Goal: Find specific page/section: Find specific page/section

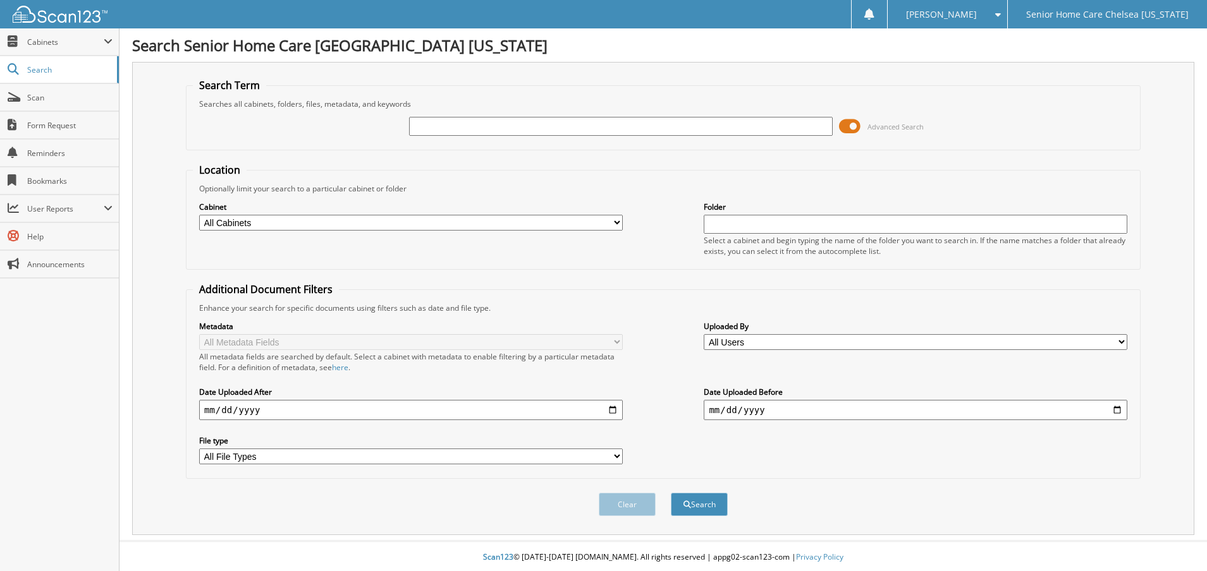
click at [463, 120] on input "text" at bounding box center [620, 126] width 423 height 19
type input "louis"
click at [714, 505] on button "Search" at bounding box center [699, 502] width 57 height 23
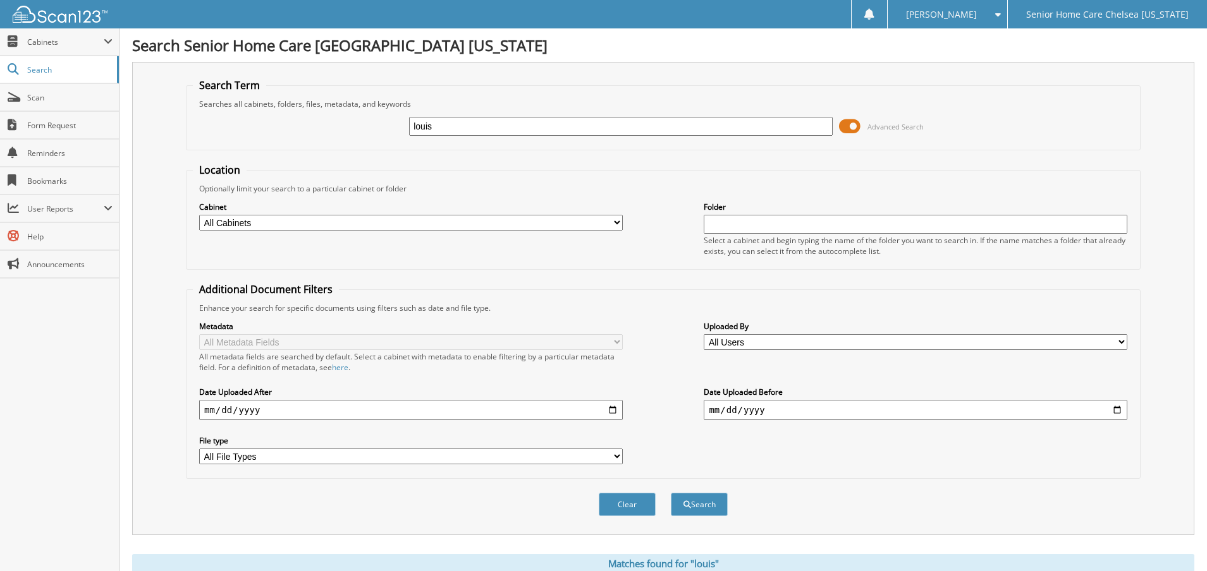
drag, startPoint x: 485, startPoint y: 130, endPoint x: 400, endPoint y: 124, distance: 85.6
click at [400, 124] on div "louis Advanced Search" at bounding box center [663, 126] width 940 height 34
type input "louifate"
click at [680, 504] on button "Search" at bounding box center [699, 504] width 57 height 23
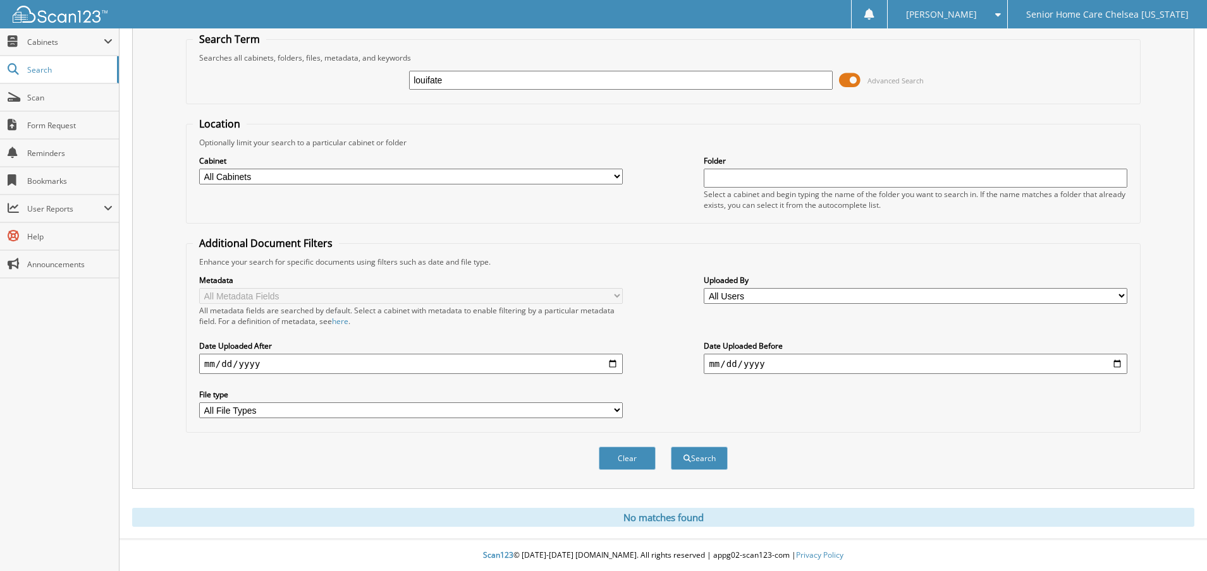
drag, startPoint x: 484, startPoint y: 79, endPoint x: 418, endPoint y: 69, distance: 67.1
click at [418, 70] on div "louifate" at bounding box center [620, 80] width 423 height 21
type input "l"
type input "marie w"
click at [694, 459] on button "Search" at bounding box center [699, 458] width 57 height 23
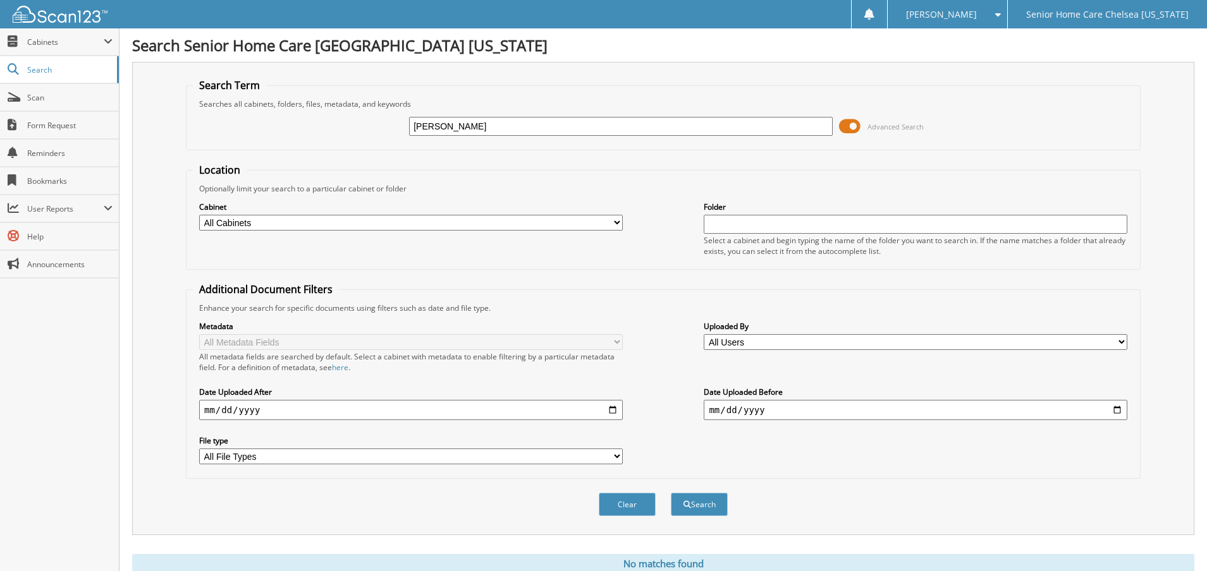
drag, startPoint x: 463, startPoint y: 121, endPoint x: 348, endPoint y: 105, distance: 115.6
click at [349, 107] on fieldset "Search Term Searches all cabinets, folders, files, metadata, and keywords marie…" at bounding box center [663, 114] width 954 height 72
type input "louifaite"
click at [683, 512] on button "Search" at bounding box center [699, 504] width 57 height 23
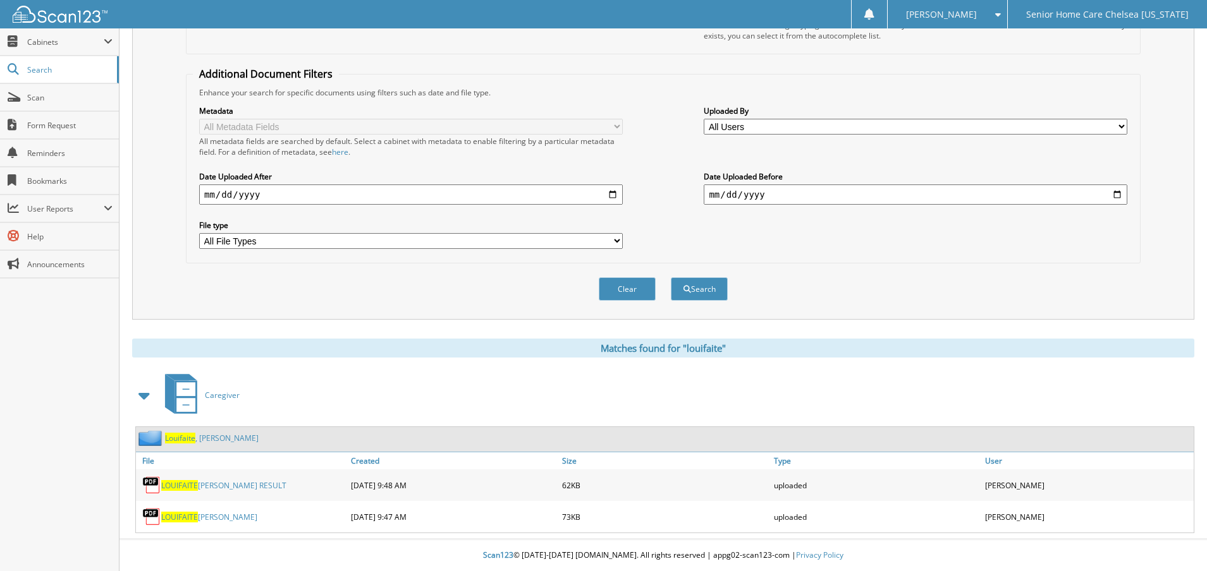
click at [194, 441] on span "Louifaite" at bounding box center [180, 438] width 30 height 11
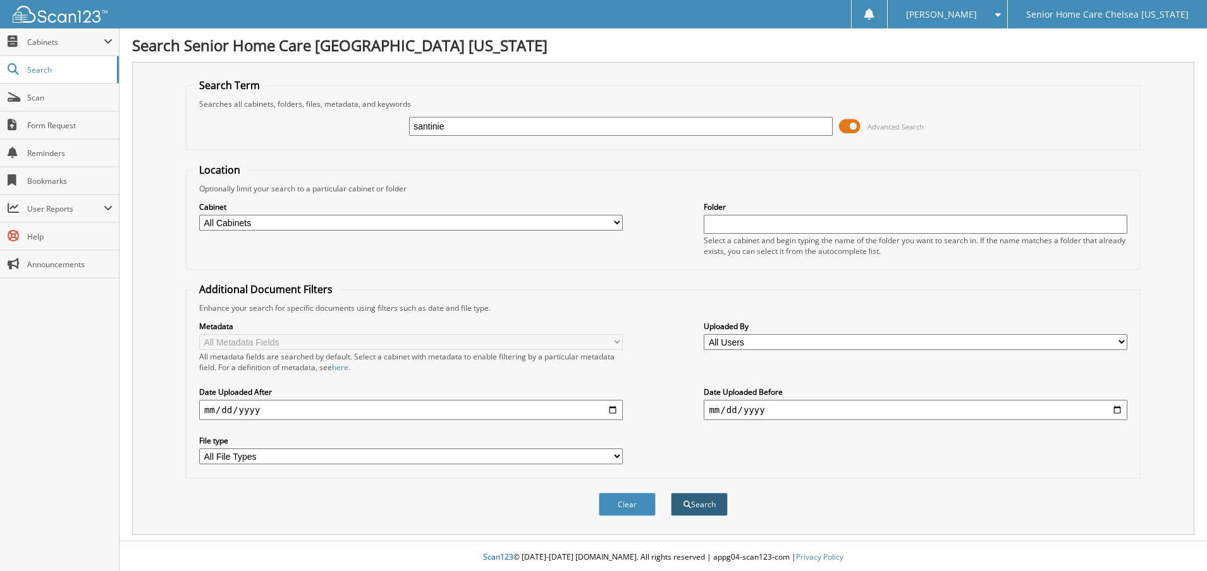
type input "santinie"
click at [702, 502] on button "Search" at bounding box center [699, 504] width 57 height 23
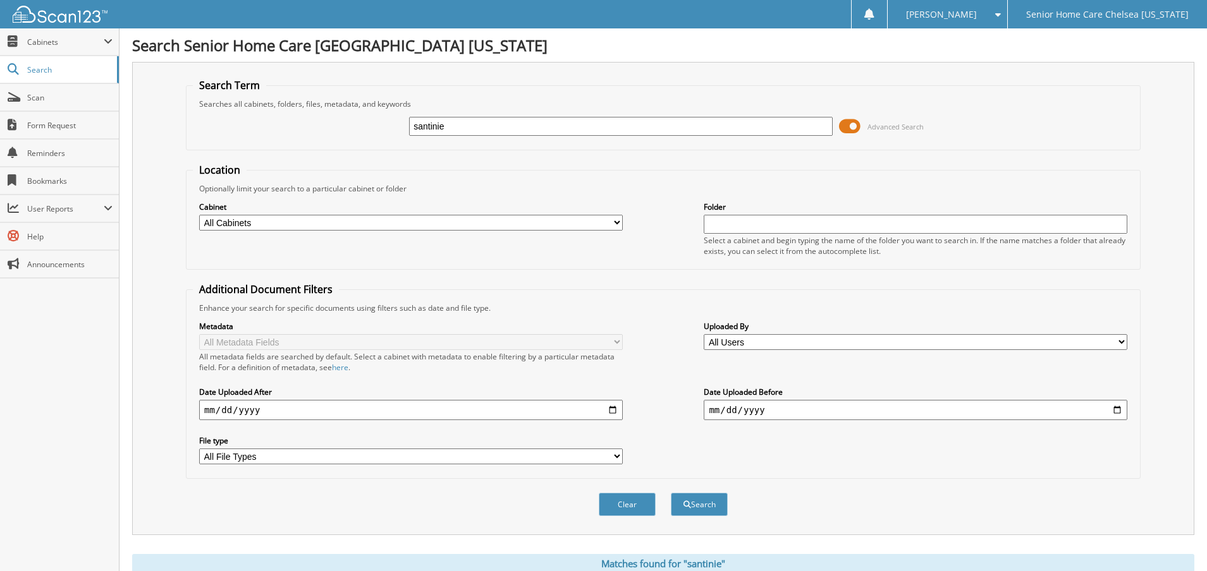
scroll to position [185, 0]
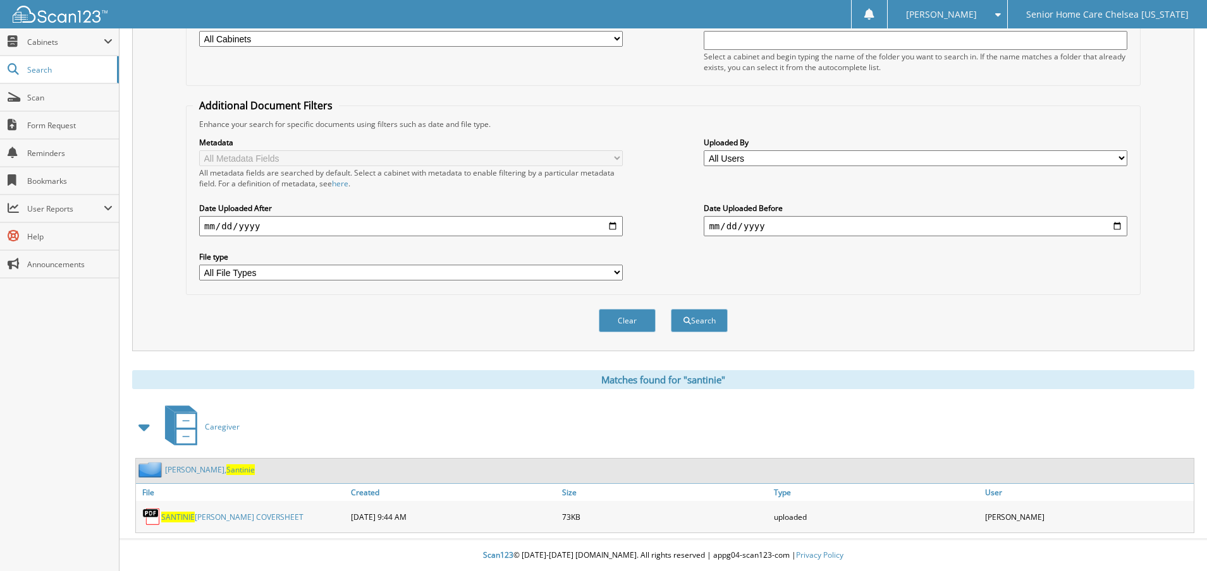
click at [174, 470] on link "Tilus, Santinie" at bounding box center [210, 470] width 90 height 11
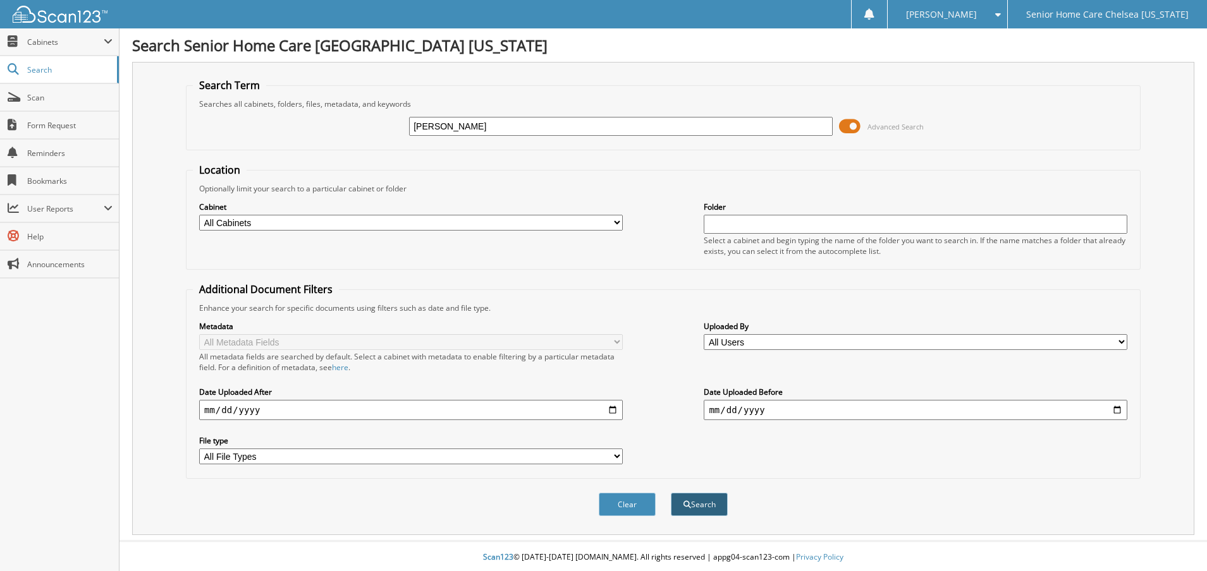
type input "[PERSON_NAME]"
click at [711, 511] on button "Search" at bounding box center [699, 504] width 57 height 23
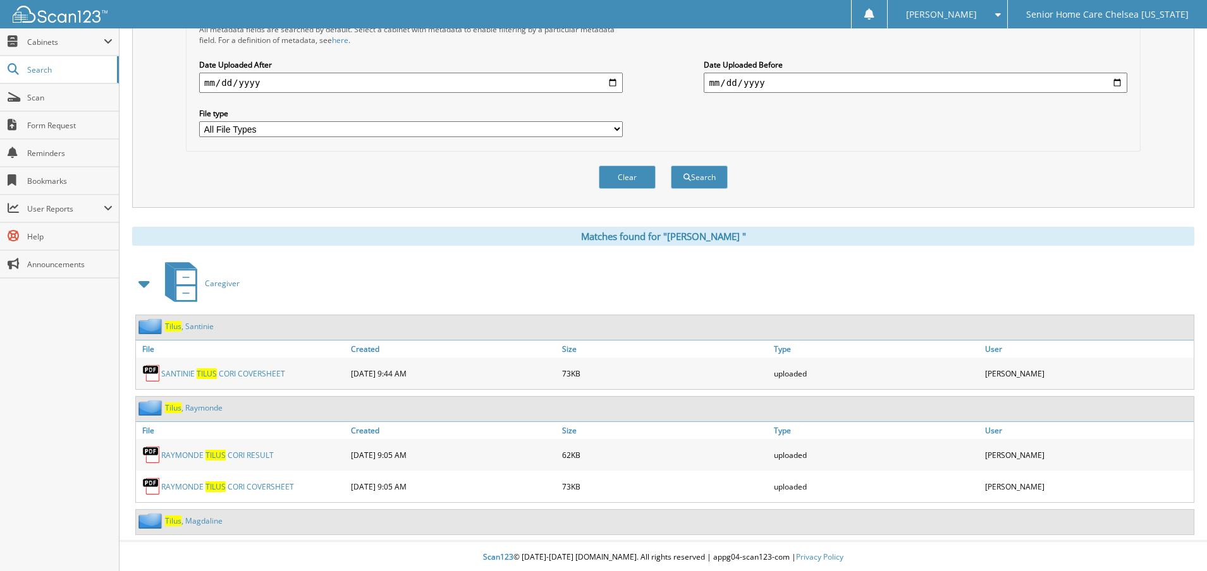
scroll to position [330, 0]
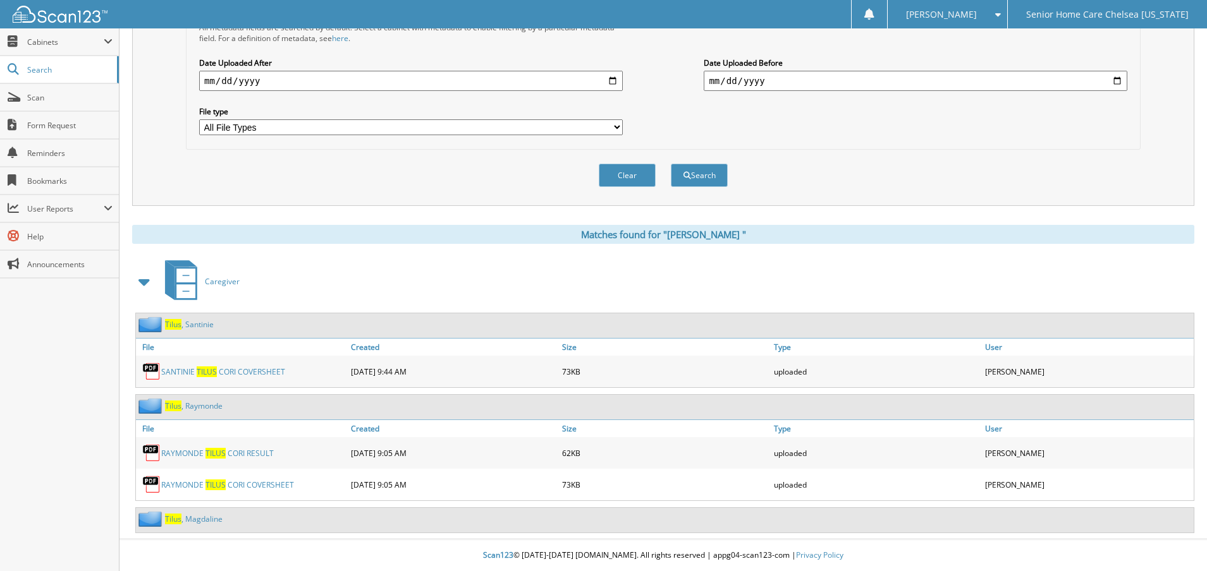
click at [192, 406] on link "T i l u s , R a y m o n d e" at bounding box center [194, 406] width 58 height 11
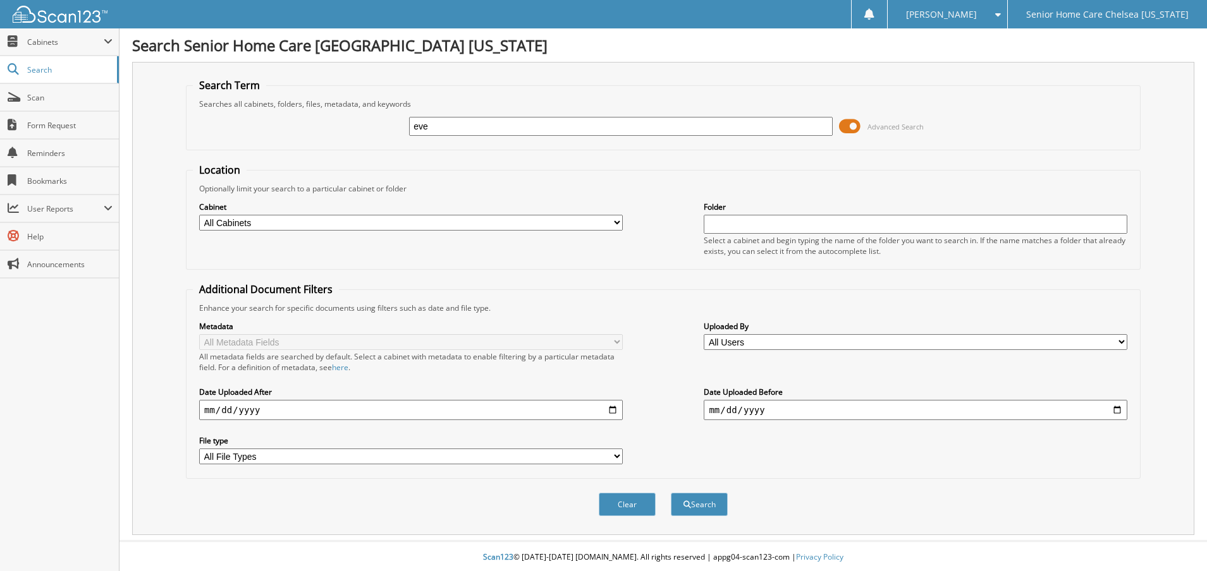
type input "evelyne"
click at [714, 508] on button "Search" at bounding box center [699, 504] width 57 height 23
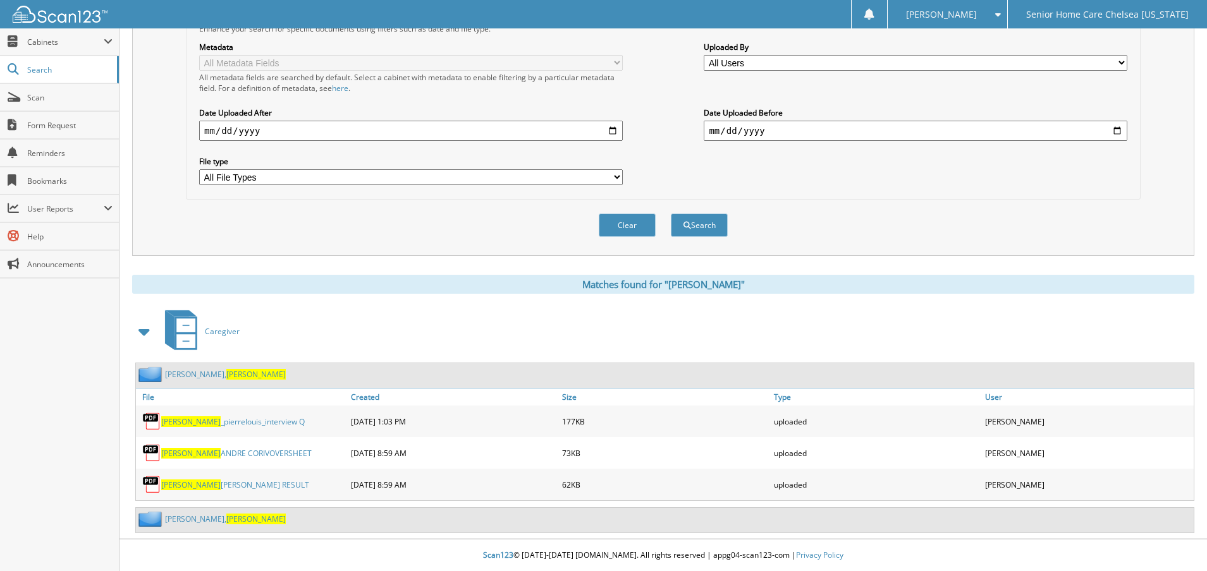
click at [226, 371] on span "[PERSON_NAME]" at bounding box center [255, 374] width 59 height 11
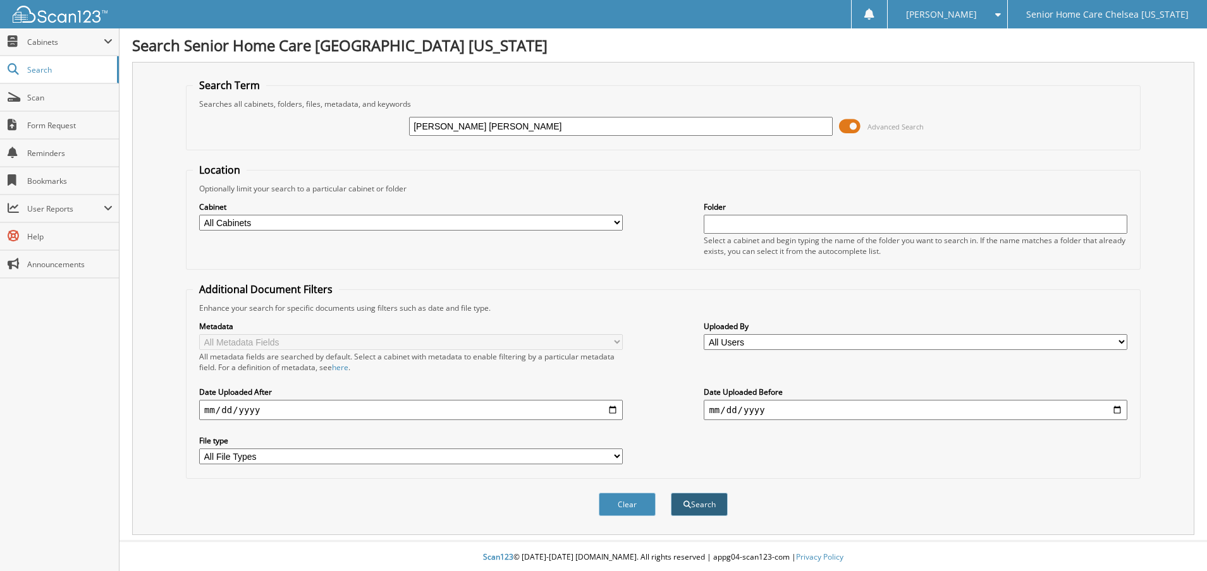
type input "marie lou"
click at [700, 506] on button "Search" at bounding box center [699, 504] width 57 height 23
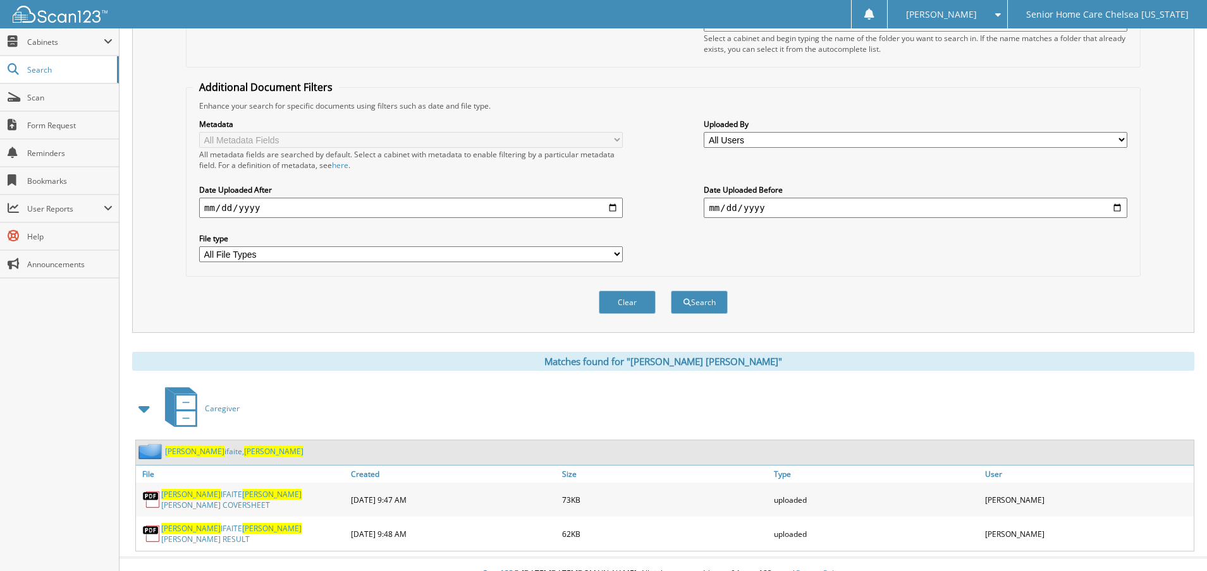
scroll to position [216, 0]
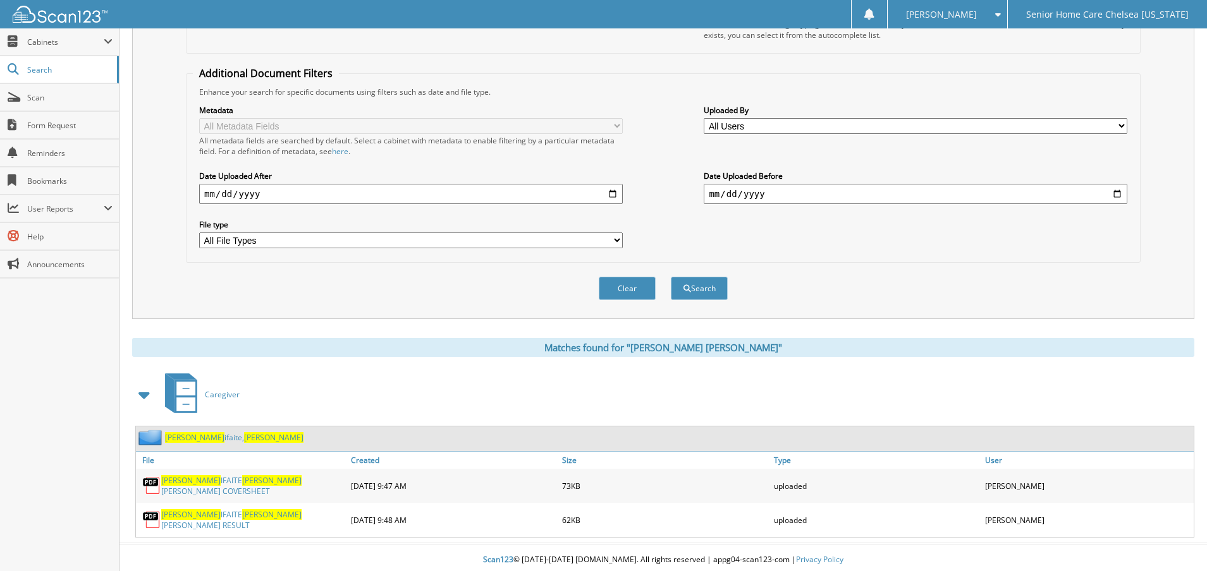
click at [187, 442] on link "[PERSON_NAME], [PERSON_NAME]" at bounding box center [234, 437] width 138 height 11
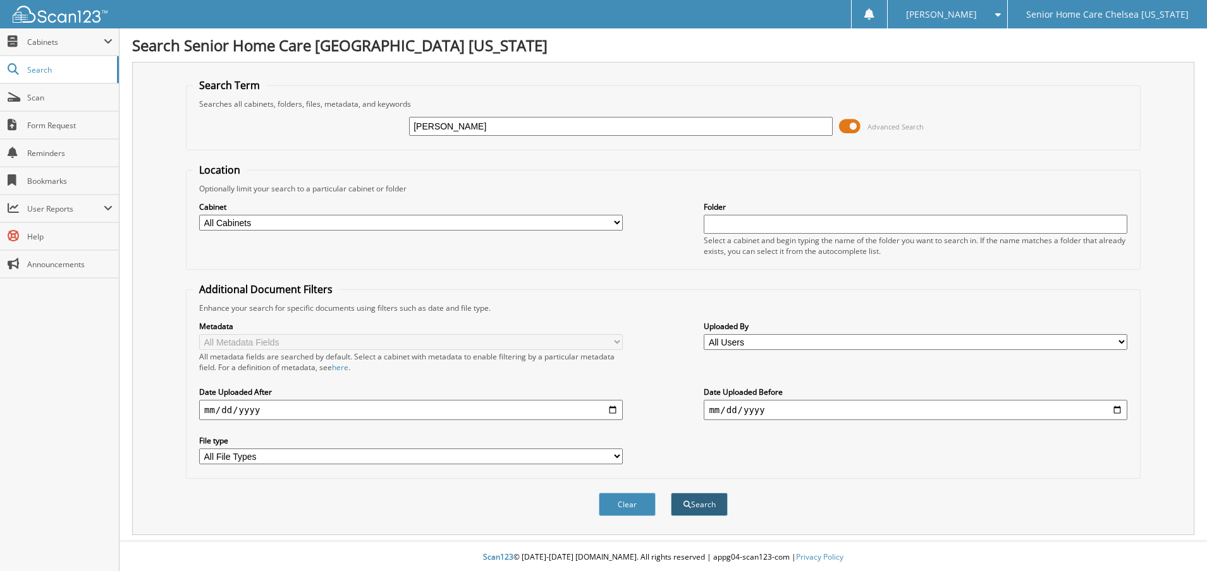
type input "tilus"
click at [709, 513] on button "Search" at bounding box center [699, 504] width 57 height 23
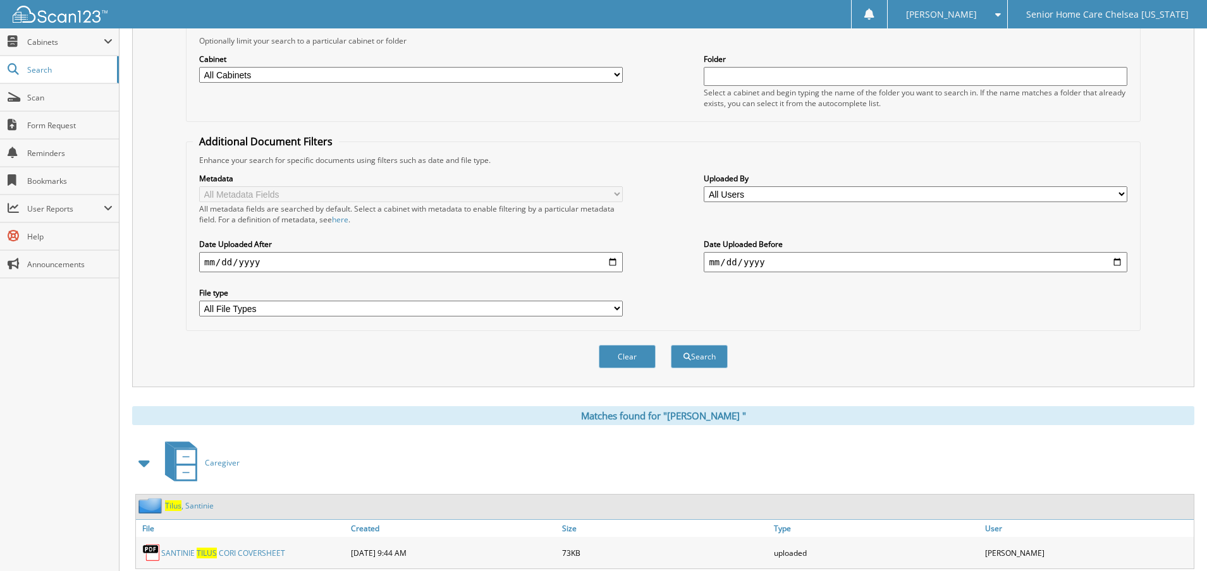
scroll to position [253, 0]
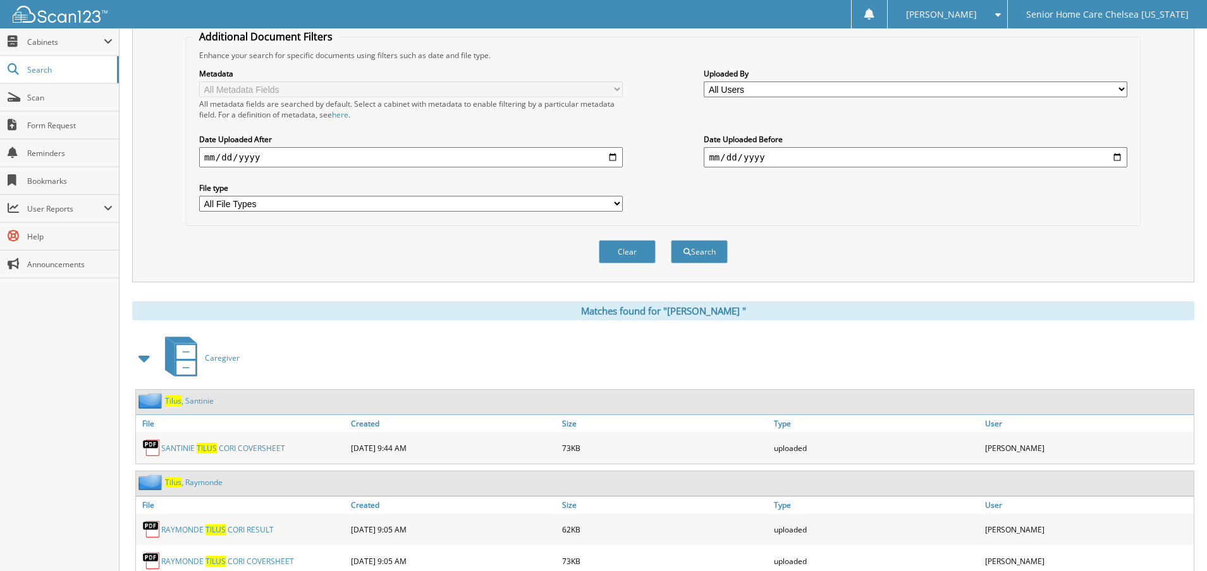
click at [200, 403] on link "T i l u s , S a n t i n i e" at bounding box center [189, 401] width 49 height 11
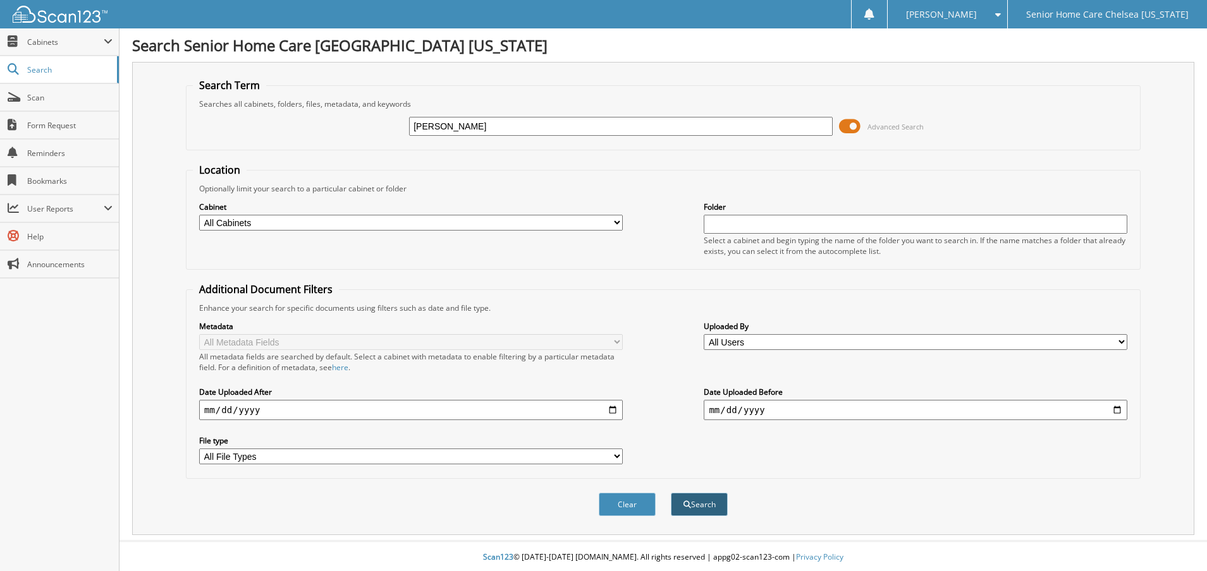
type input "[PERSON_NAME]"
click at [696, 501] on button "Search" at bounding box center [699, 504] width 57 height 23
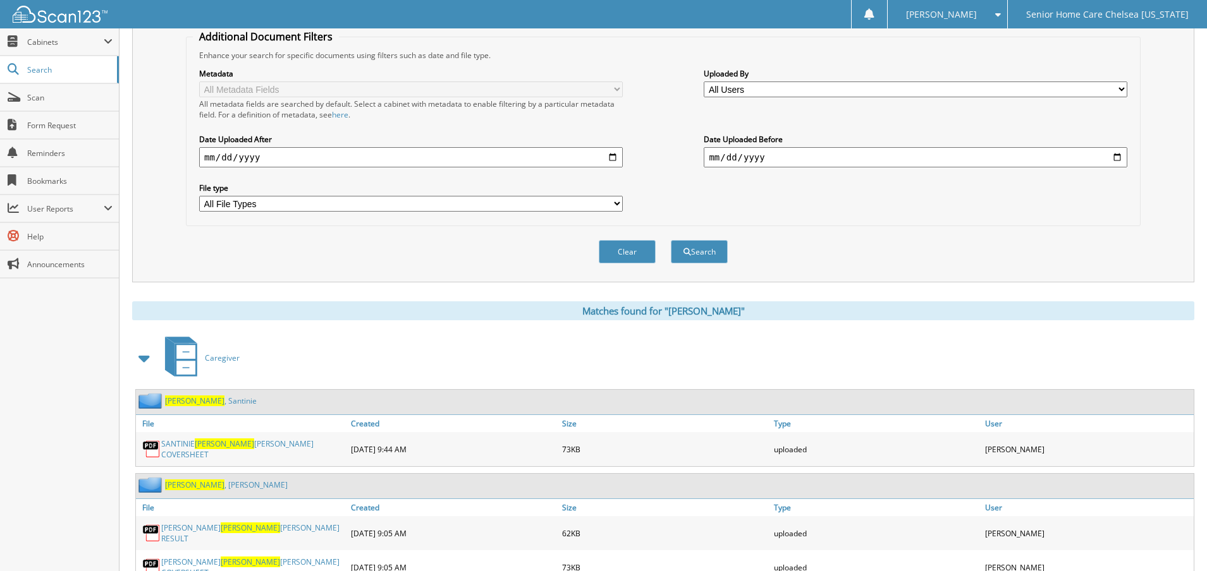
scroll to position [316, 0]
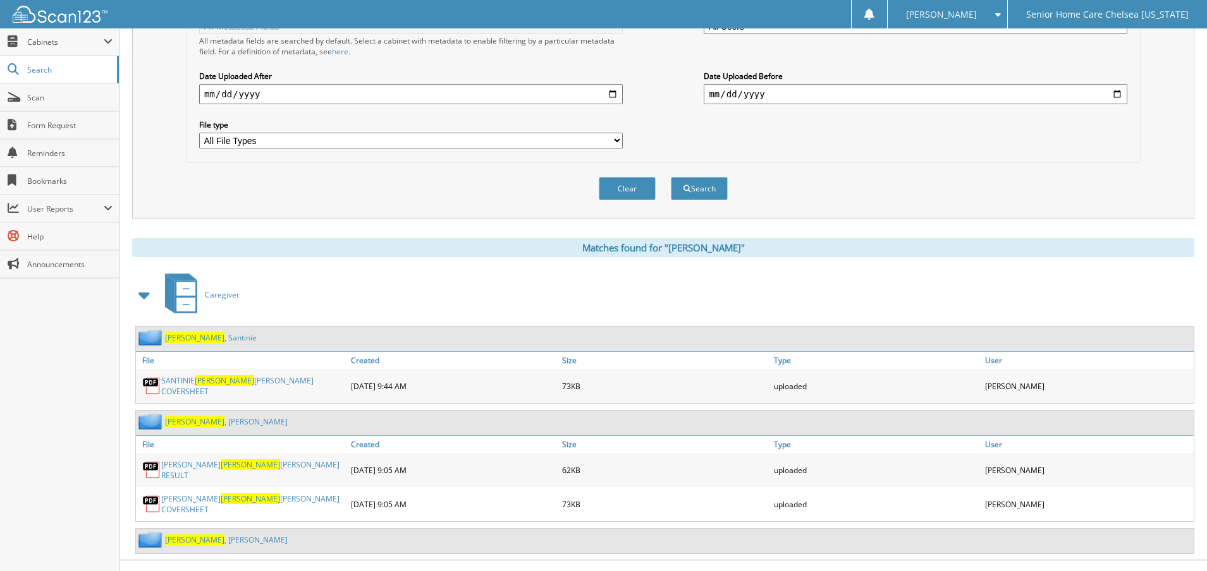
click at [203, 419] on link "[PERSON_NAME]" at bounding box center [226, 422] width 123 height 11
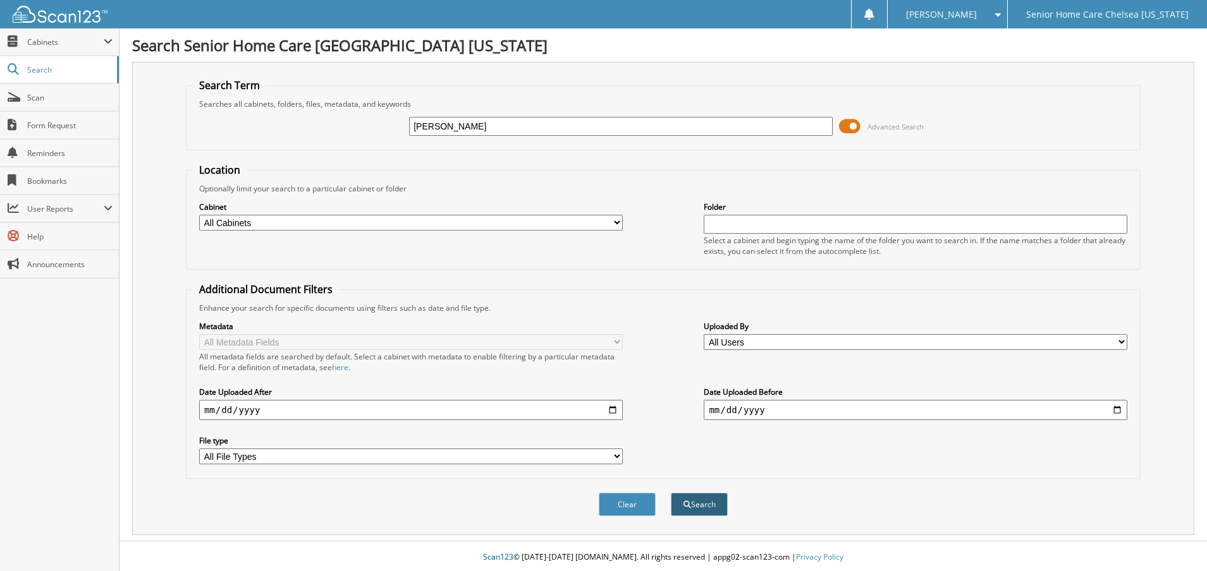
type input "[PERSON_NAME]"
click at [712, 511] on button "Search" at bounding box center [699, 504] width 57 height 23
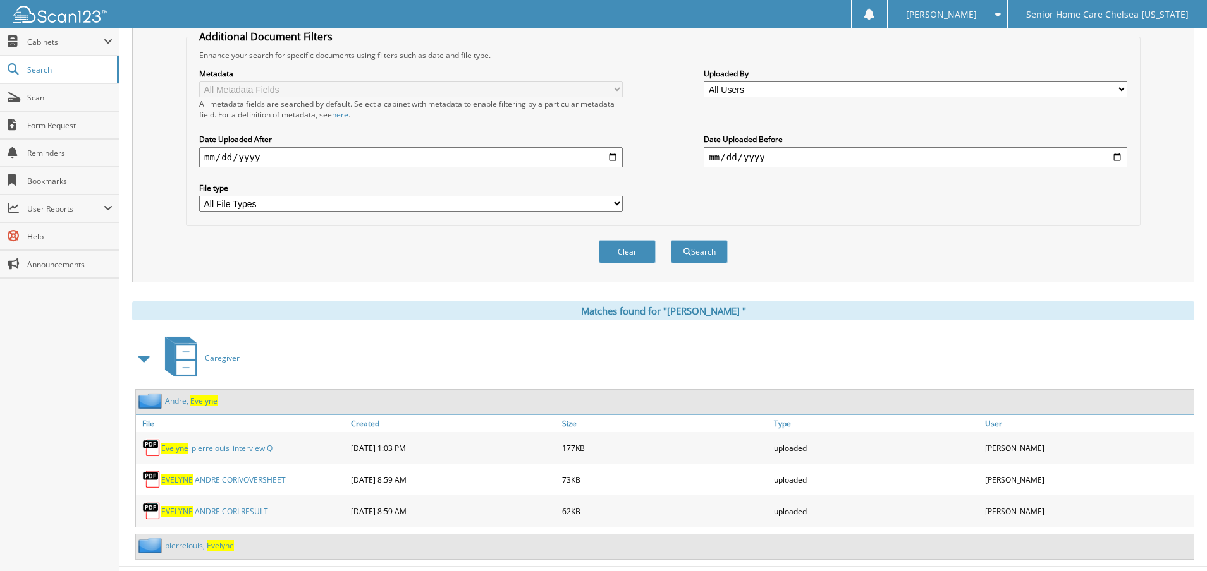
click at [170, 398] on link "A n d r e , E v e l y n e" at bounding box center [191, 401] width 52 height 11
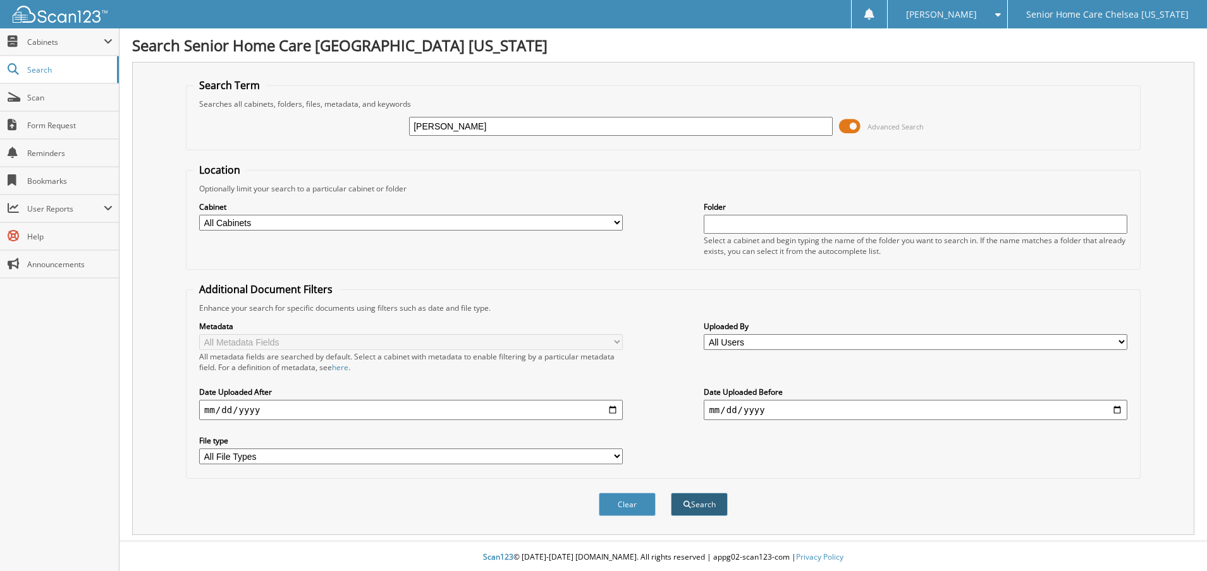
type input "[PERSON_NAME]"
click at [683, 500] on button "Search" at bounding box center [699, 504] width 57 height 23
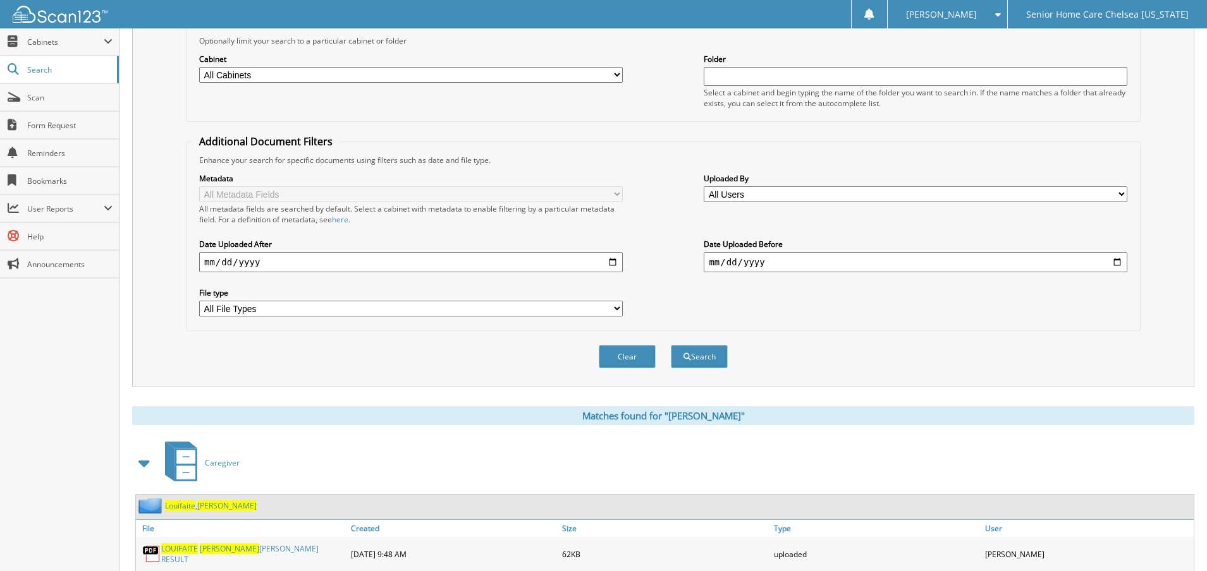
scroll to position [216, 0]
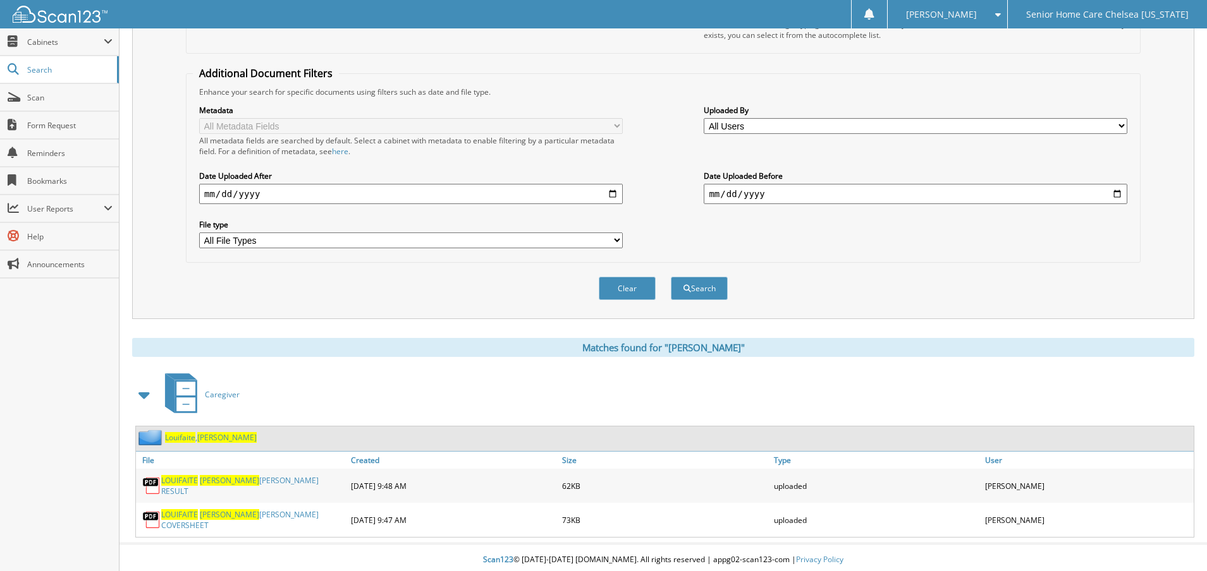
click at [202, 441] on span "[PERSON_NAME]" at bounding box center [226, 437] width 59 height 11
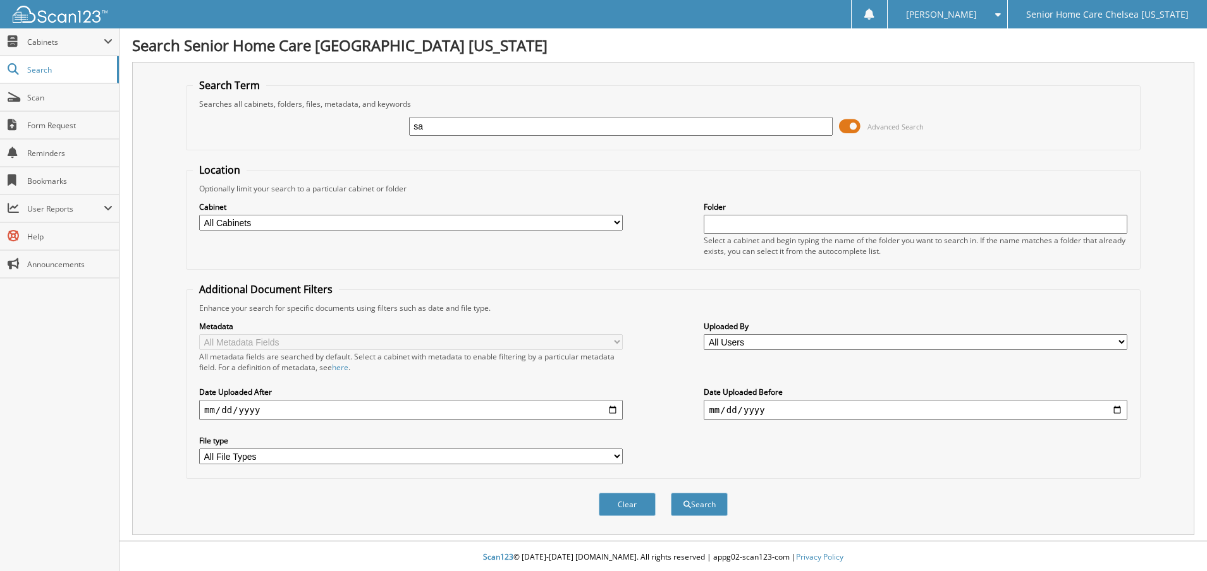
type input "s"
type input "tilus"
click at [694, 499] on button "Search" at bounding box center [699, 504] width 57 height 23
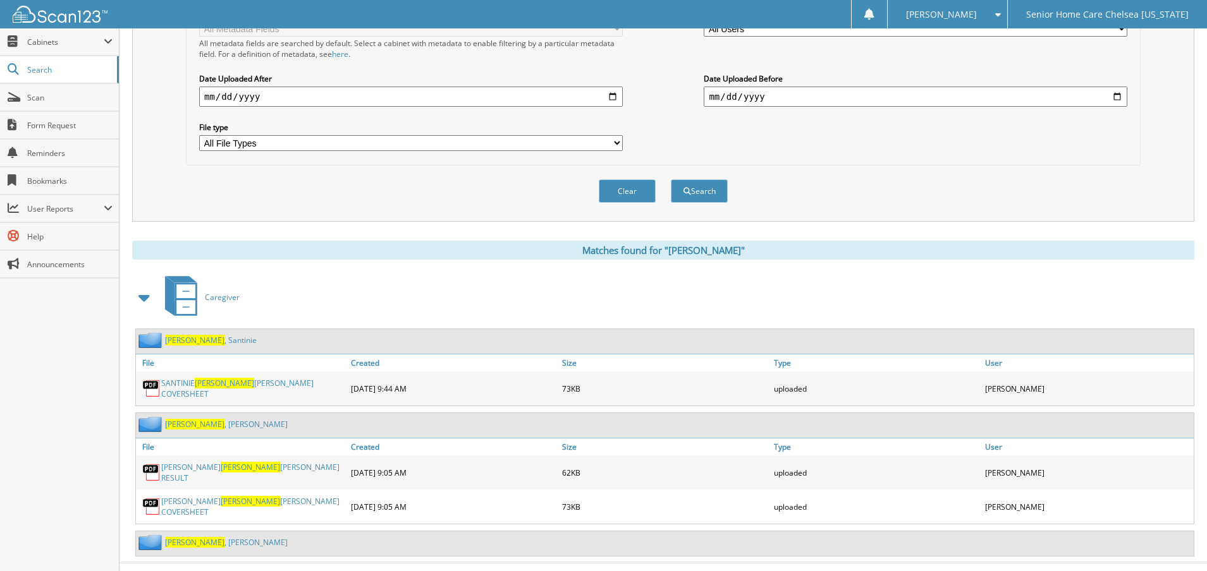
scroll to position [316, 0]
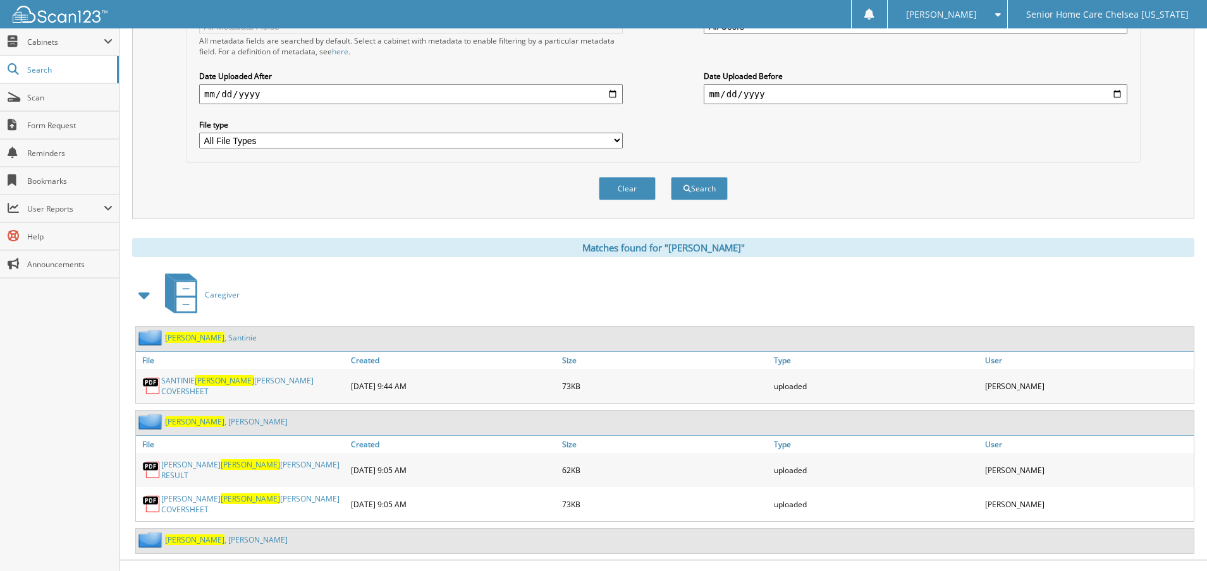
click at [199, 339] on link "Tilus , Santinie" at bounding box center [211, 337] width 92 height 11
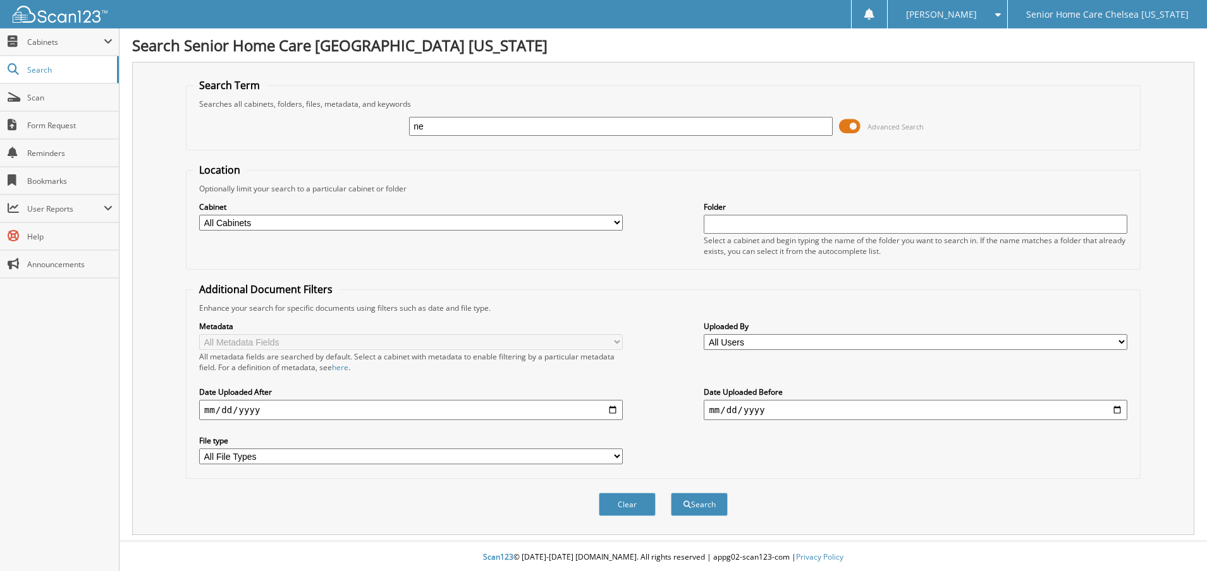
type input "n"
click at [38, 38] on span "Cabinets" at bounding box center [65, 42] width 76 height 11
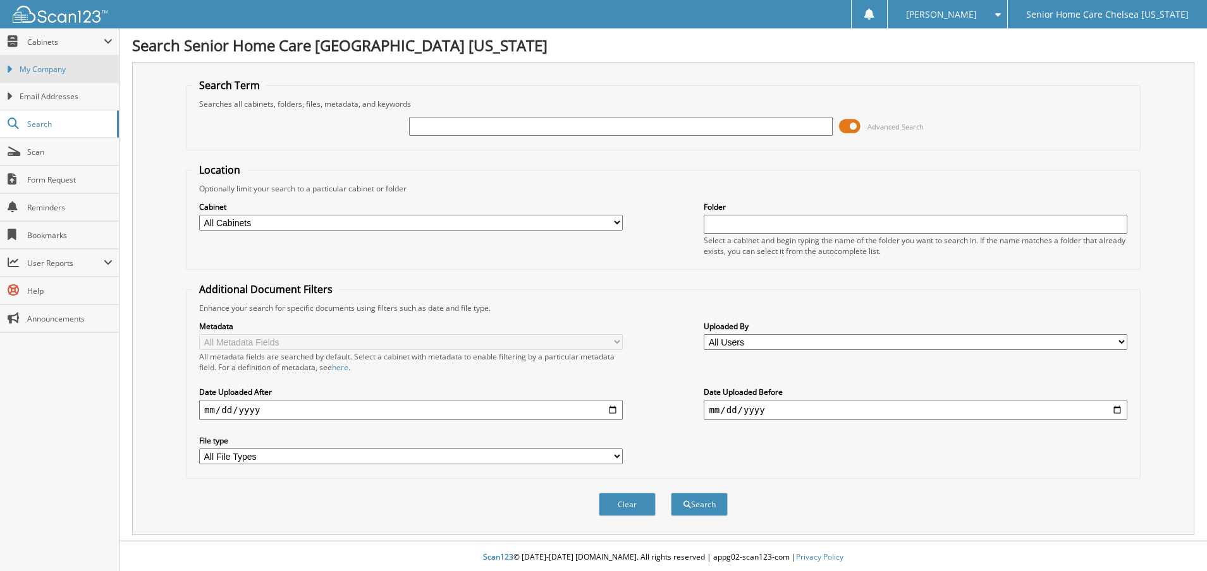
click at [52, 70] on span "My Company" at bounding box center [66, 69] width 93 height 11
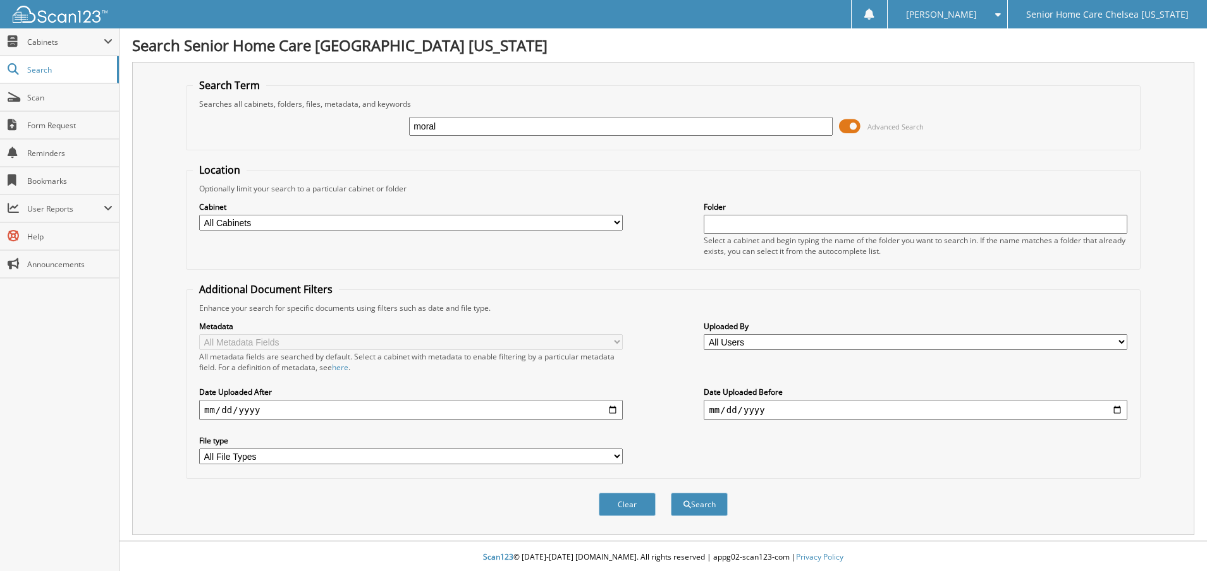
type input "[PERSON_NAME]"
click at [713, 506] on button "Search" at bounding box center [699, 504] width 57 height 23
